Goal: Task Accomplishment & Management: Use online tool/utility

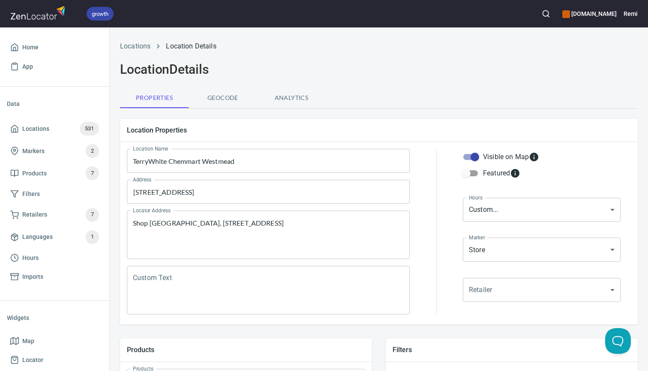
scroll to position [118, 0]
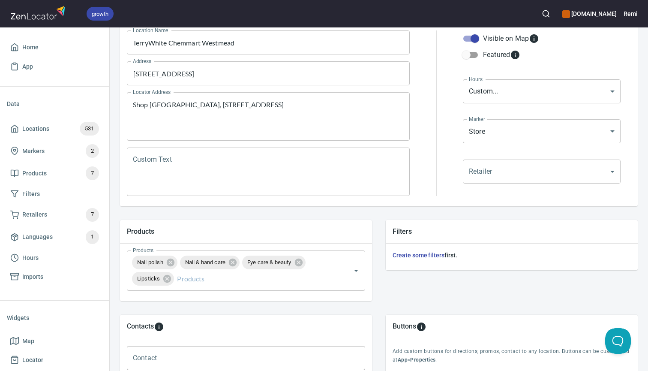
click at [550, 12] on icon "button" at bounding box center [546, 13] width 9 height 9
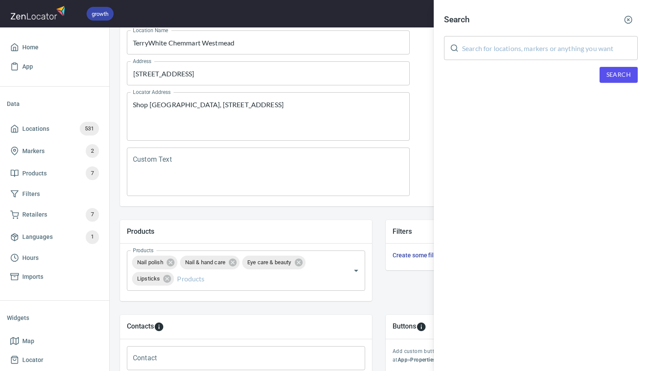
click at [493, 48] on input "text" at bounding box center [550, 48] width 176 height 24
paste input "Warrandyte"
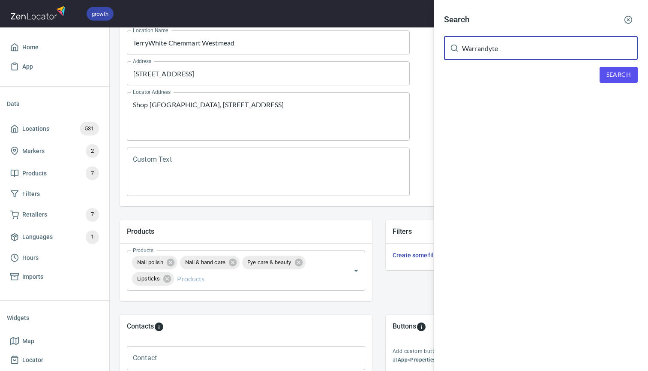
type input "Warrandyte"
click at [620, 72] on span "Search" at bounding box center [619, 74] width 24 height 11
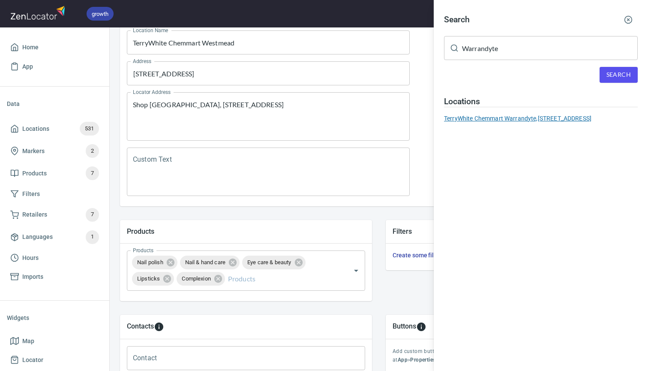
click at [503, 115] on div "TerryWhite Chemmart Warrandyte, [STREET_ADDRESS]" at bounding box center [541, 118] width 194 height 9
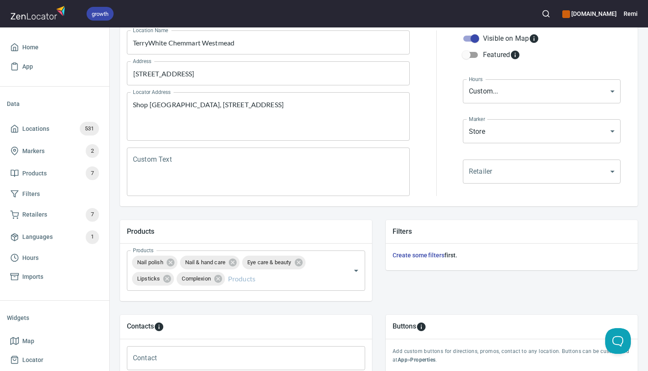
type input "TerryWhite Chemmart Warrandyte"
type input "03 9844 2029"
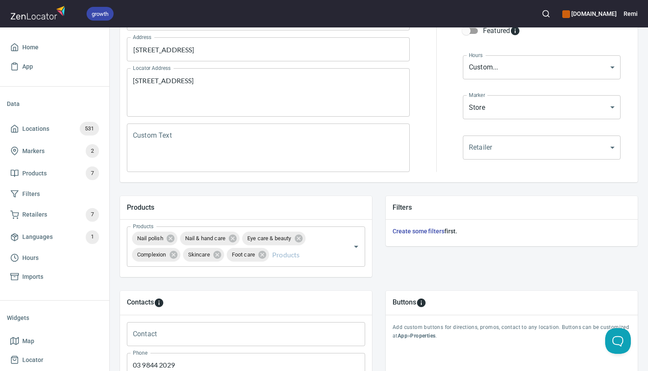
scroll to position [147, 0]
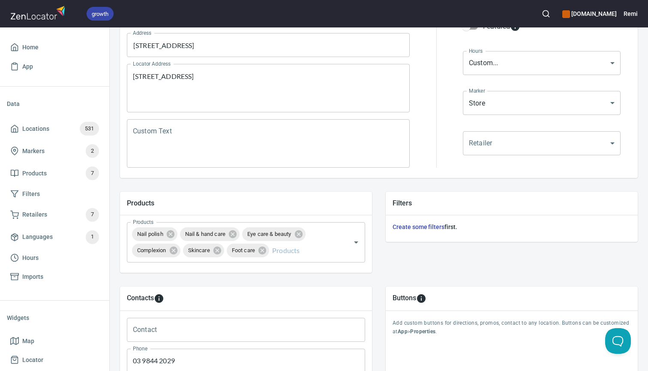
click at [550, 14] on icon "button" at bounding box center [546, 13] width 9 height 9
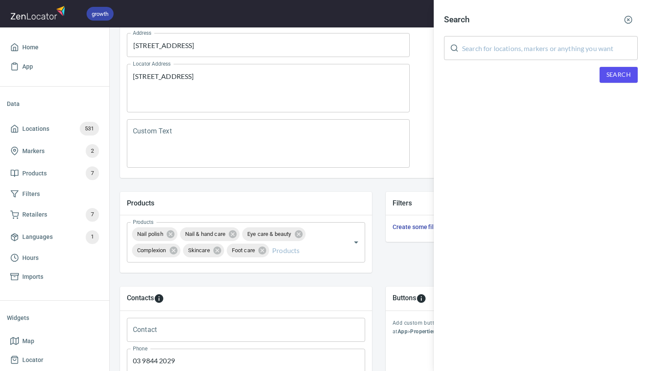
click at [473, 50] on input "text" at bounding box center [550, 48] width 176 height 24
paste input "Suffolk"
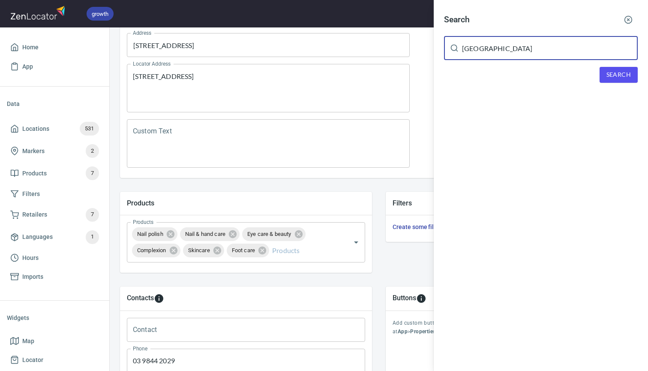
type input "Suffolk"
click at [615, 67] on button "Search" at bounding box center [619, 75] width 38 height 16
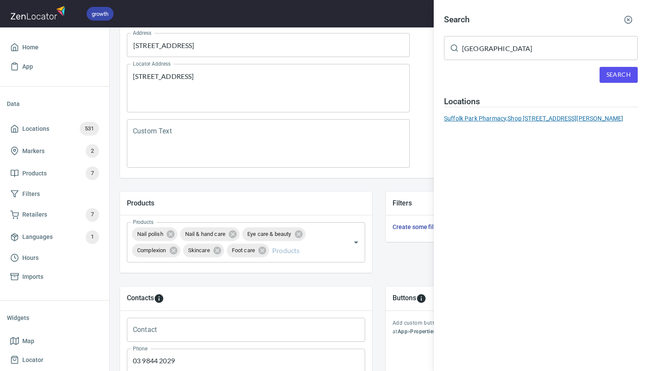
click at [508, 115] on div "Suffolk Park Pharmacy, Shop 8, Suffolk Park Shopping Centre 3 Clifford St SUFFO…" at bounding box center [541, 118] width 194 height 9
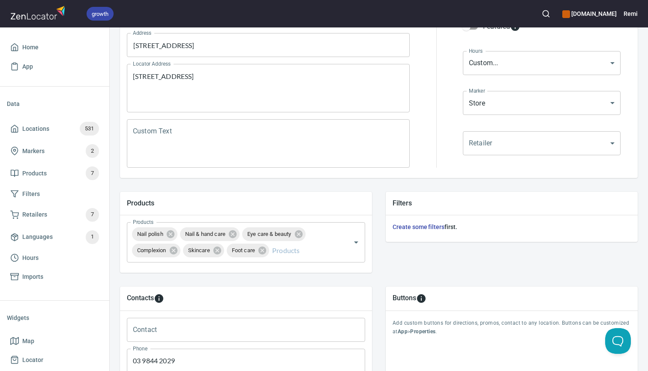
type input "Suffolk Park Pharmacy"
type textarea "Shop 8, Suffolk Park Shopping Centre 3 Clifford St SUFFOLK PARK NSW 2481"
type input "02 6685 9990"
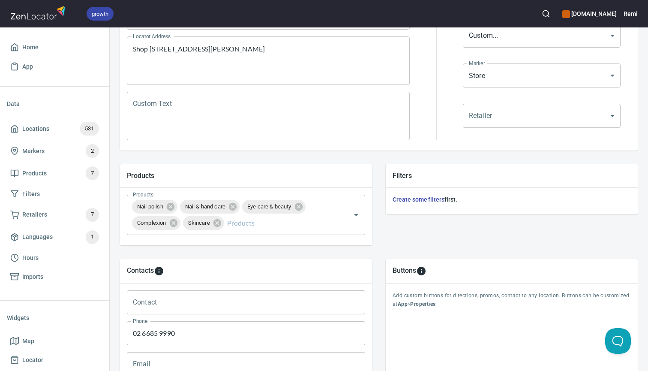
scroll to position [175, 0]
click at [261, 221] on input "Products" at bounding box center [281, 222] width 112 height 16
click at [424, 226] on div "Filters Create some filters first." at bounding box center [512, 203] width 266 height 94
